Goal: Information Seeking & Learning: Learn about a topic

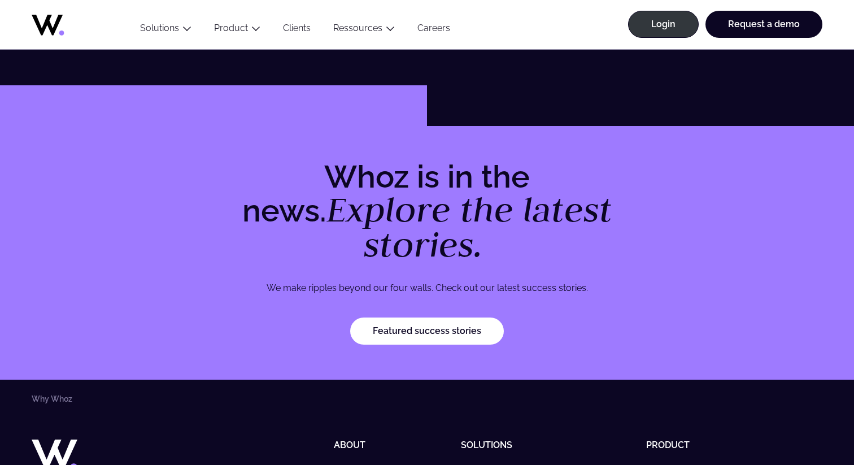
scroll to position [3543, 0]
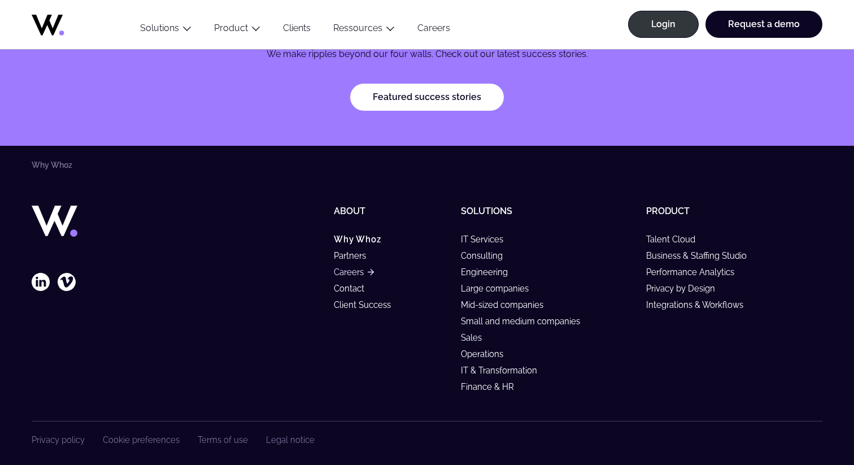
click at [352, 267] on link "Careers" at bounding box center [354, 272] width 40 height 10
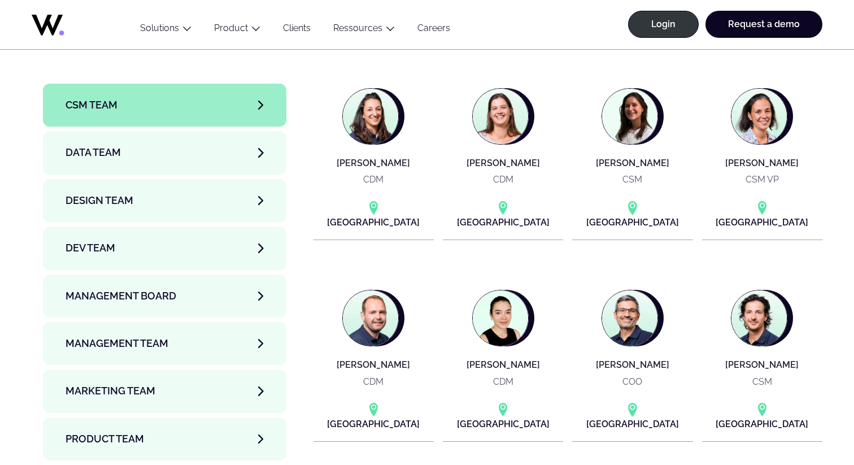
scroll to position [3770, 0]
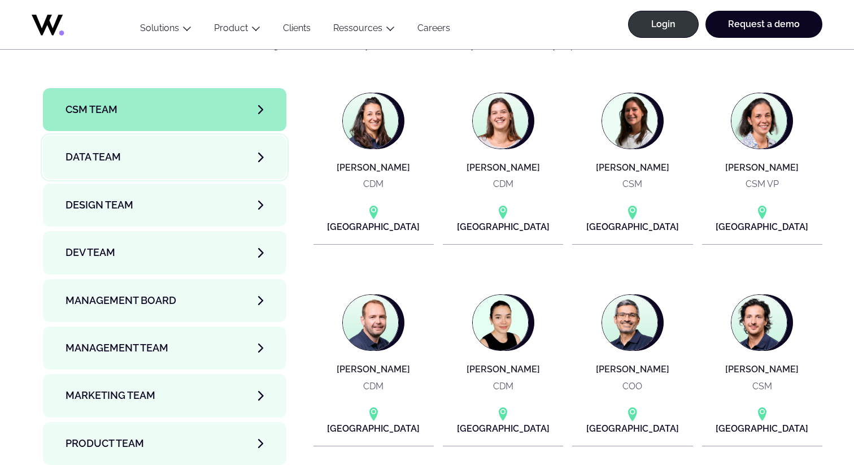
click at [107, 149] on span "Data team" at bounding box center [93, 157] width 55 height 16
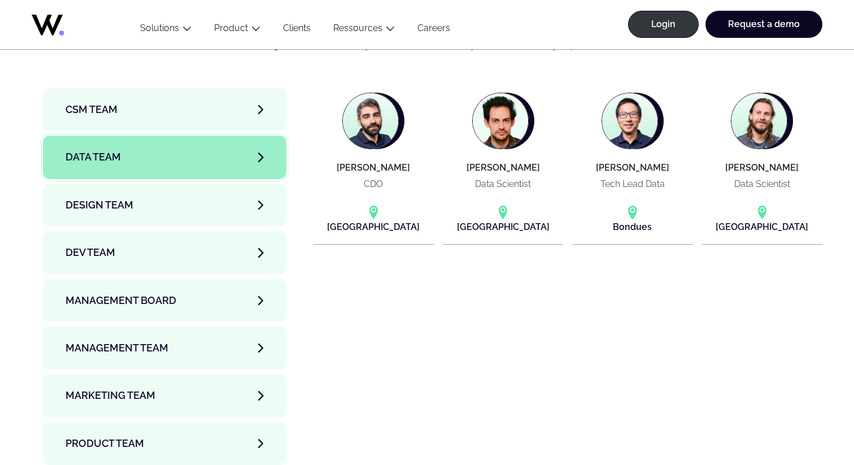
scroll to position [3756, 0]
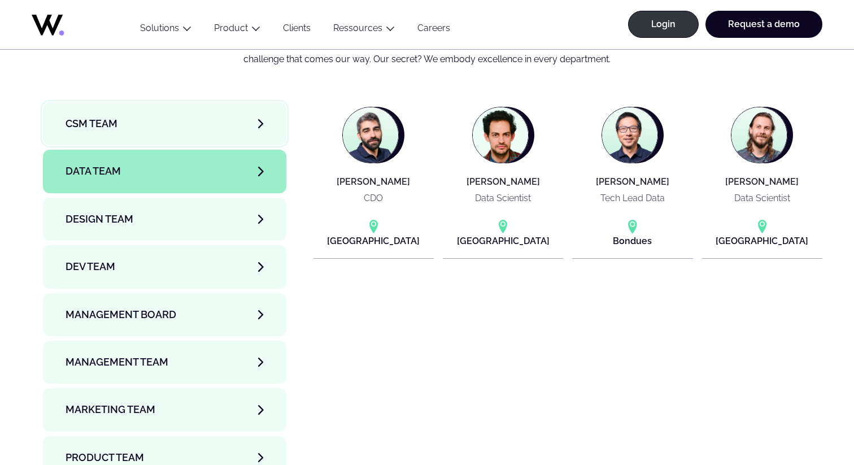
click at [103, 116] on span "CSM team" at bounding box center [92, 124] width 52 height 16
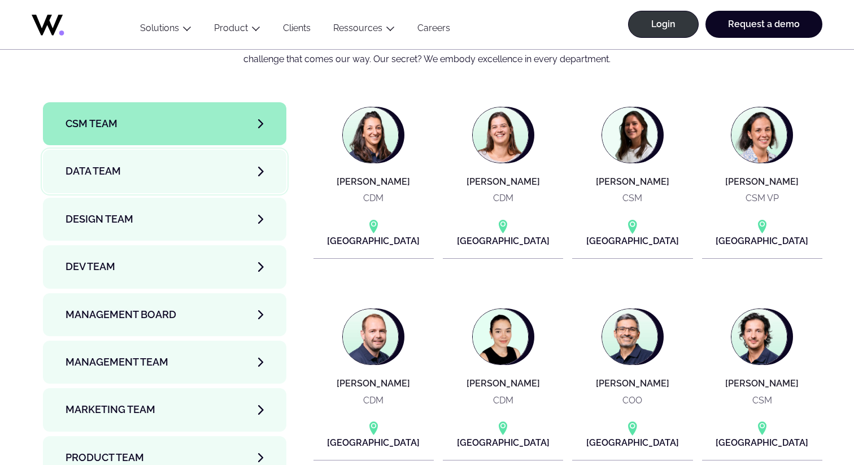
click at [106, 150] on link "Data team" at bounding box center [164, 171] width 243 height 43
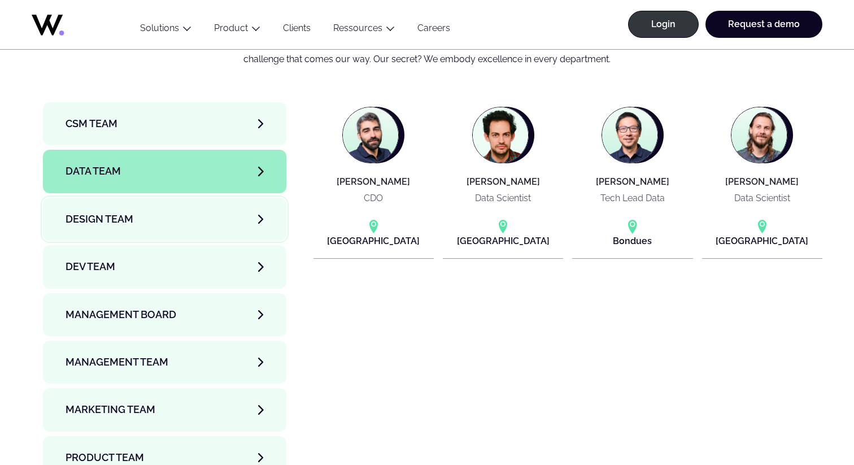
click at [110, 211] on span "Design team" at bounding box center [100, 219] width 68 height 16
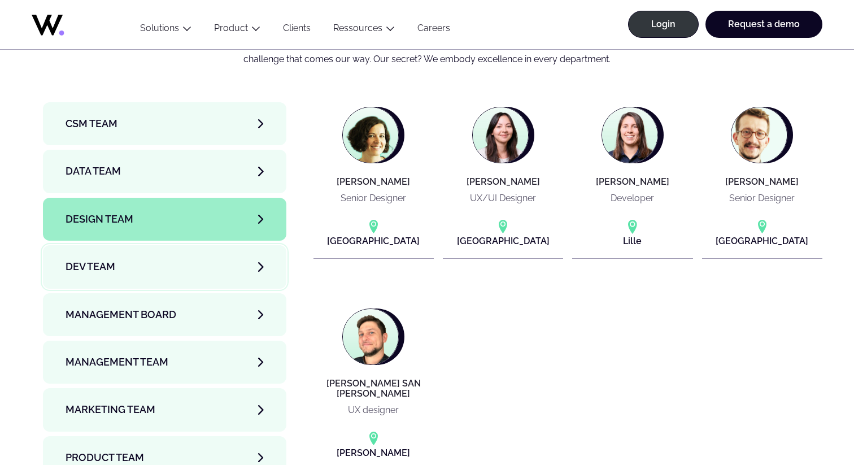
click at [118, 245] on link "Dev team" at bounding box center [164, 266] width 243 height 43
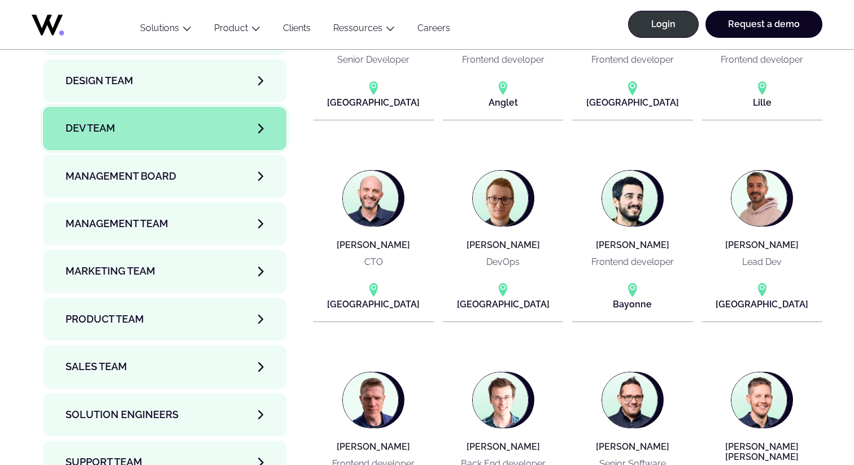
scroll to position [3891, 0]
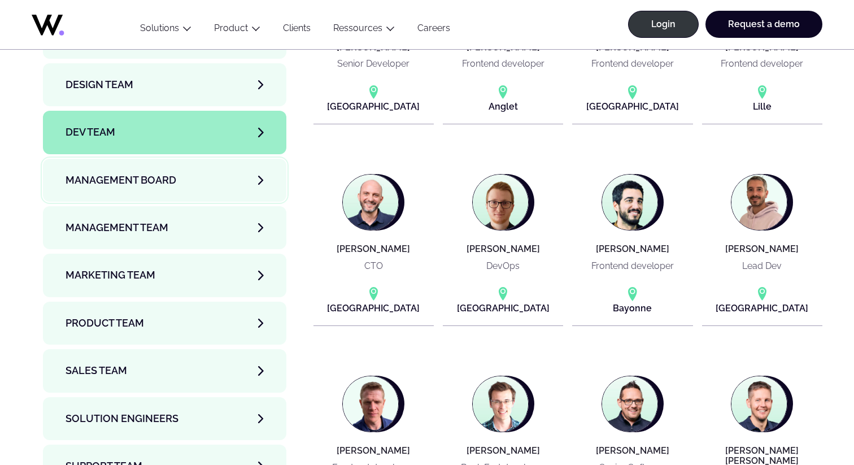
click at [156, 159] on link "Management Board" at bounding box center [164, 180] width 243 height 43
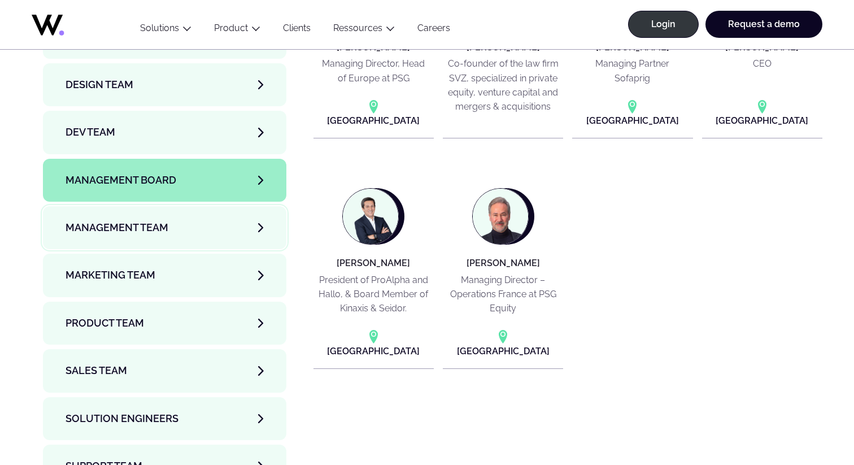
click at [97, 220] on span "Management Team" at bounding box center [117, 228] width 103 height 16
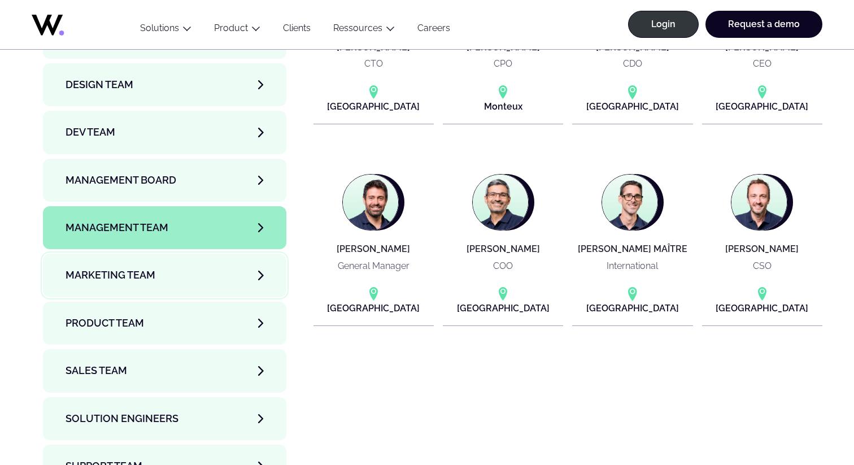
click at [128, 267] on span "Marketing Team" at bounding box center [111, 275] width 90 height 16
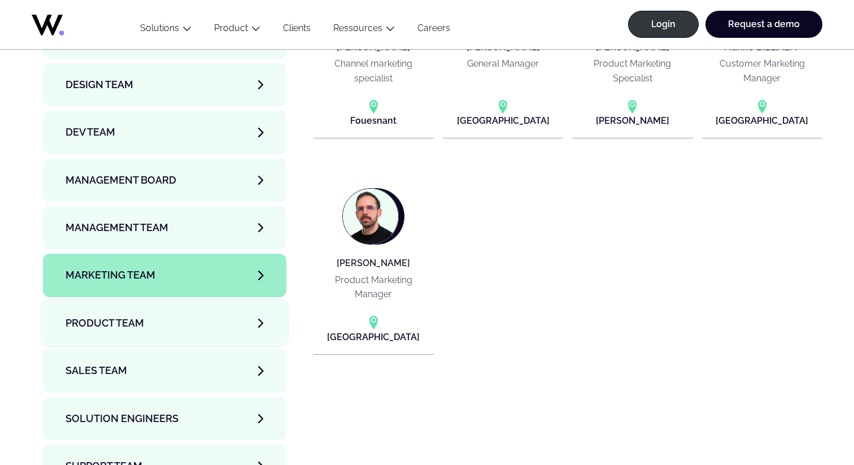
click at [116, 315] on span "Product team" at bounding box center [105, 323] width 79 height 16
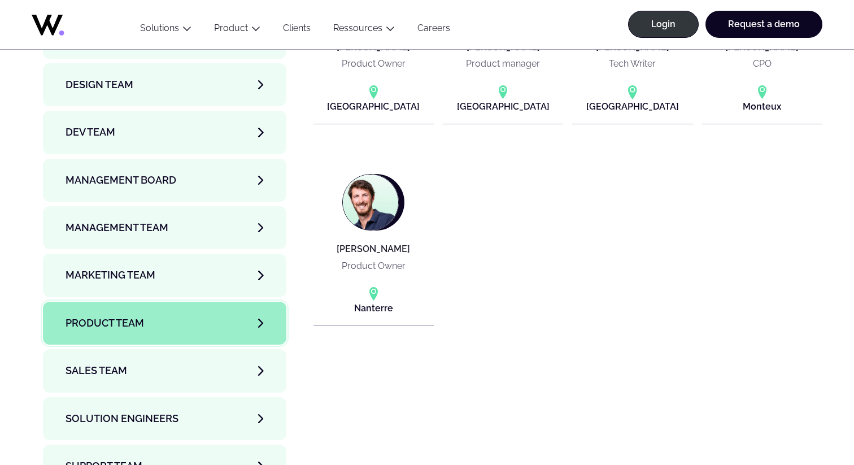
click at [133, 315] on span "Product team" at bounding box center [105, 323] width 79 height 16
drag, startPoint x: 101, startPoint y: 308, endPoint x: 110, endPoint y: 308, distance: 9.1
click at [101, 363] on span "Sales team" at bounding box center [97, 371] width 62 height 16
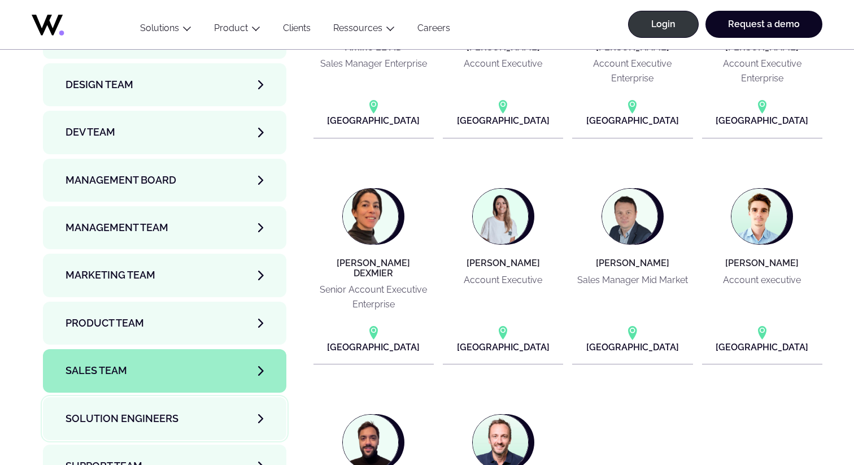
click at [108, 411] on span "Solution Engineers" at bounding box center [122, 419] width 113 height 16
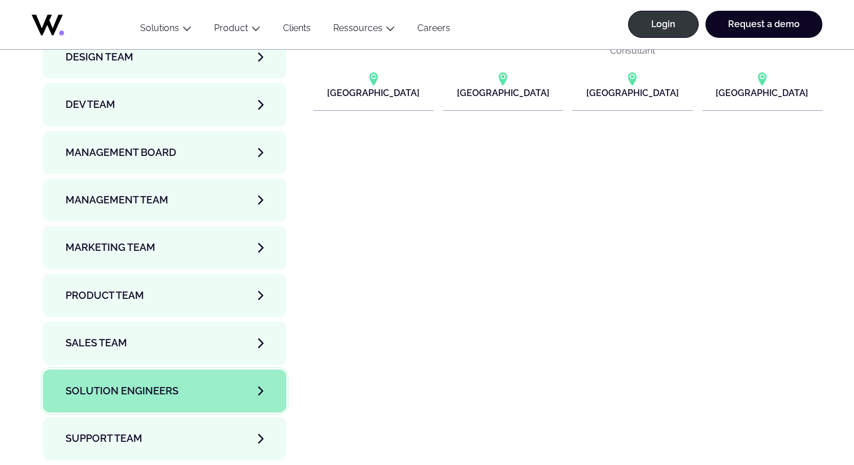
scroll to position [3924, 0]
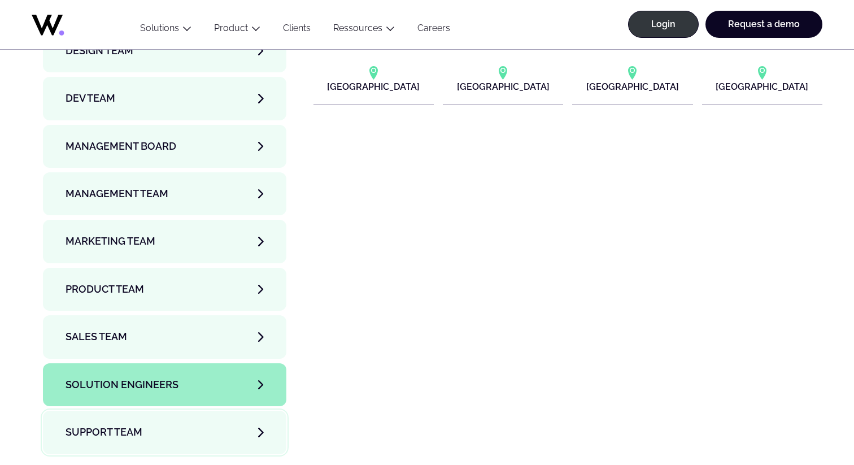
click at [164, 411] on link "Support team" at bounding box center [164, 432] width 243 height 43
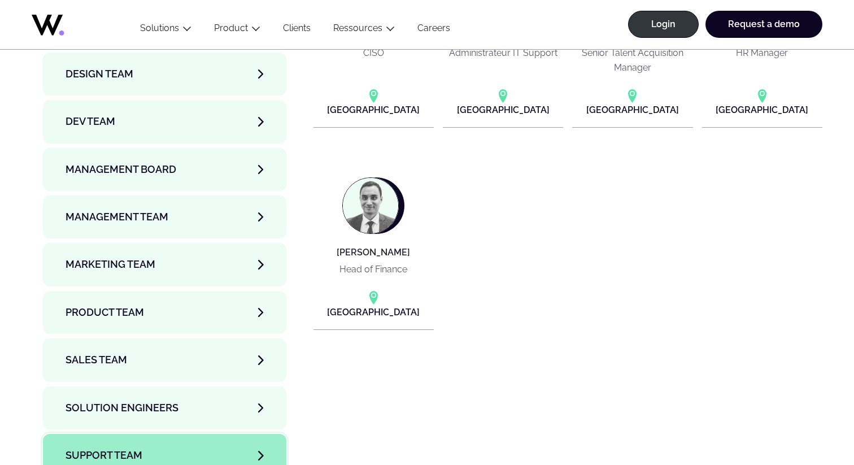
scroll to position [3901, 0]
click at [160, 210] on span "Management Team" at bounding box center [117, 218] width 103 height 16
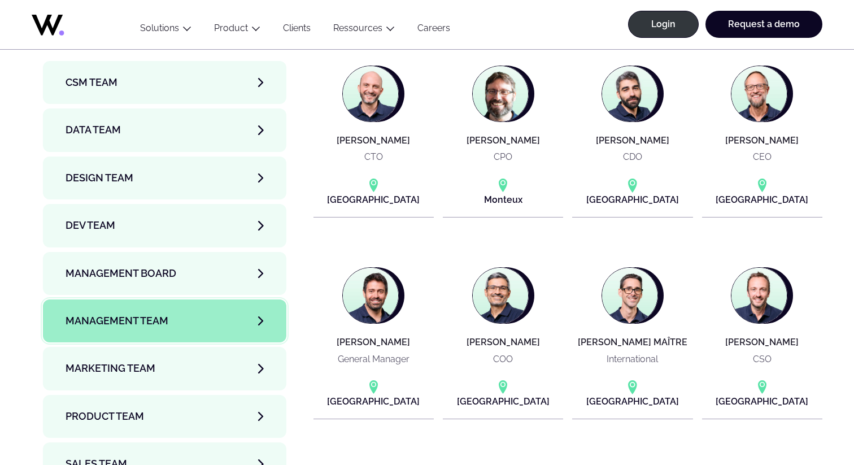
scroll to position [3790, 0]
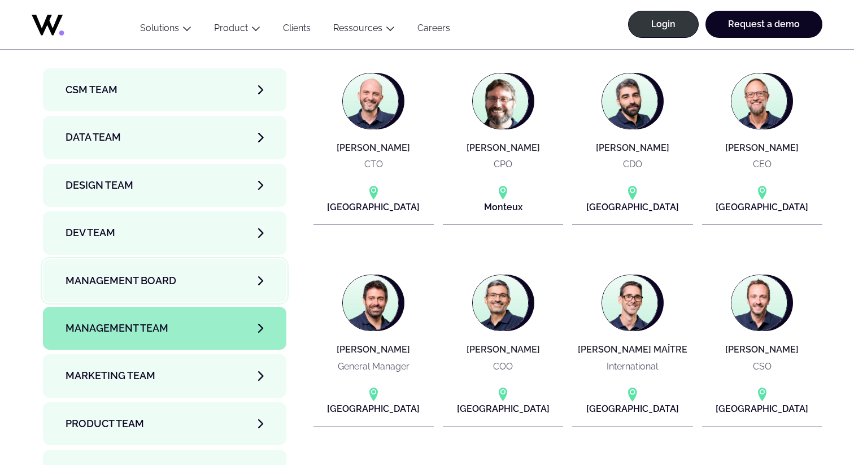
click at [195, 259] on link "Management Board" at bounding box center [164, 280] width 243 height 43
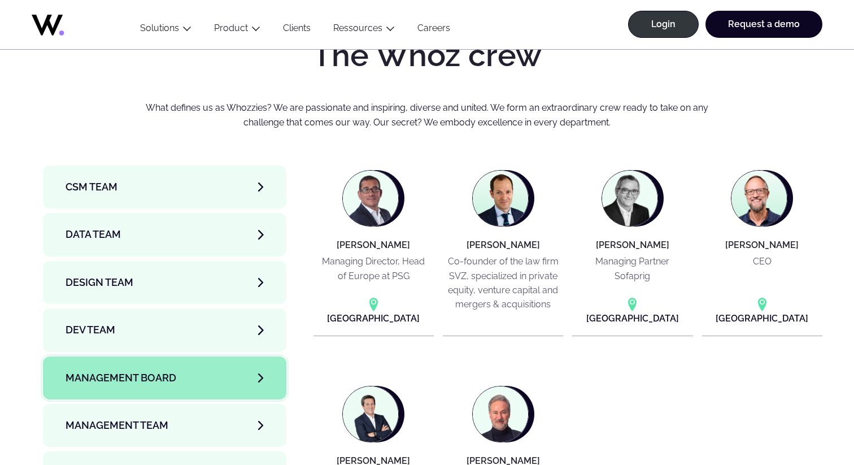
scroll to position [3694, 0]
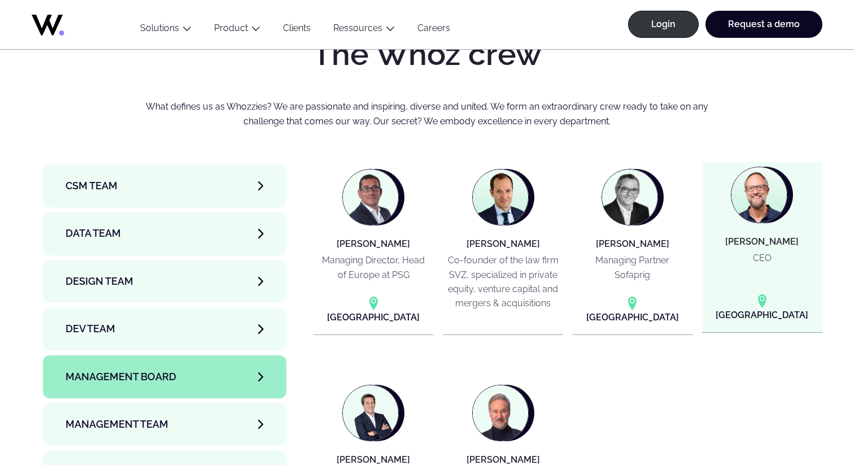
click at [777, 237] on h4 "[PERSON_NAME]" at bounding box center [761, 242] width 73 height 10
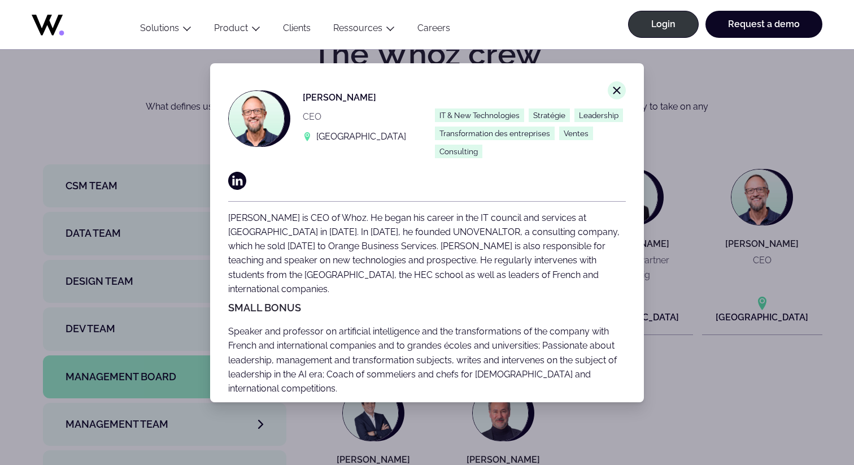
drag, startPoint x: 303, startPoint y: 93, endPoint x: 415, endPoint y: 97, distance: 112.5
click at [415, 97] on div "[PERSON_NAME] CEO [GEOGRAPHIC_DATA]" at bounding box center [322, 124] width 189 height 68
copy p "[PERSON_NAME]"
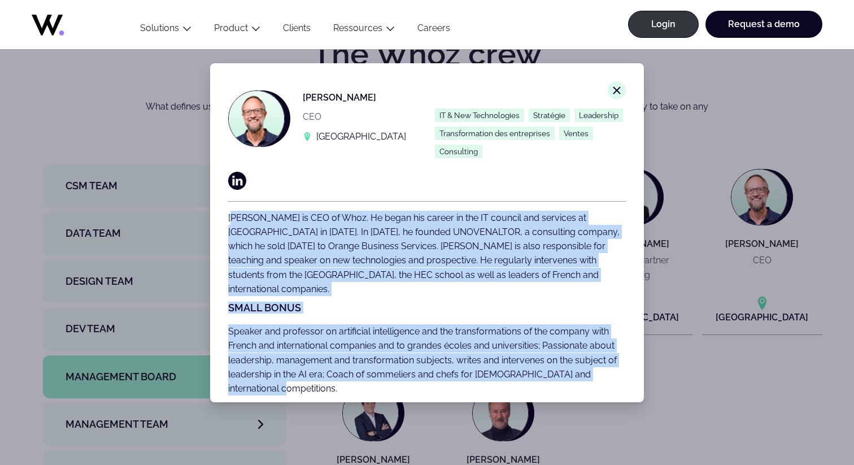
drag, startPoint x: 232, startPoint y: 215, endPoint x: 370, endPoint y: 372, distance: 209.2
click at [370, 372] on div "[PERSON_NAME] is CEO of Whoz. He began his career in the IT council and service…" at bounding box center [427, 303] width 398 height 185
copy div "ean-[PERSON_NAME] is CEO of Whoz. He began his career in the IT council and ser…"
